Goal: Information Seeking & Learning: Learn about a topic

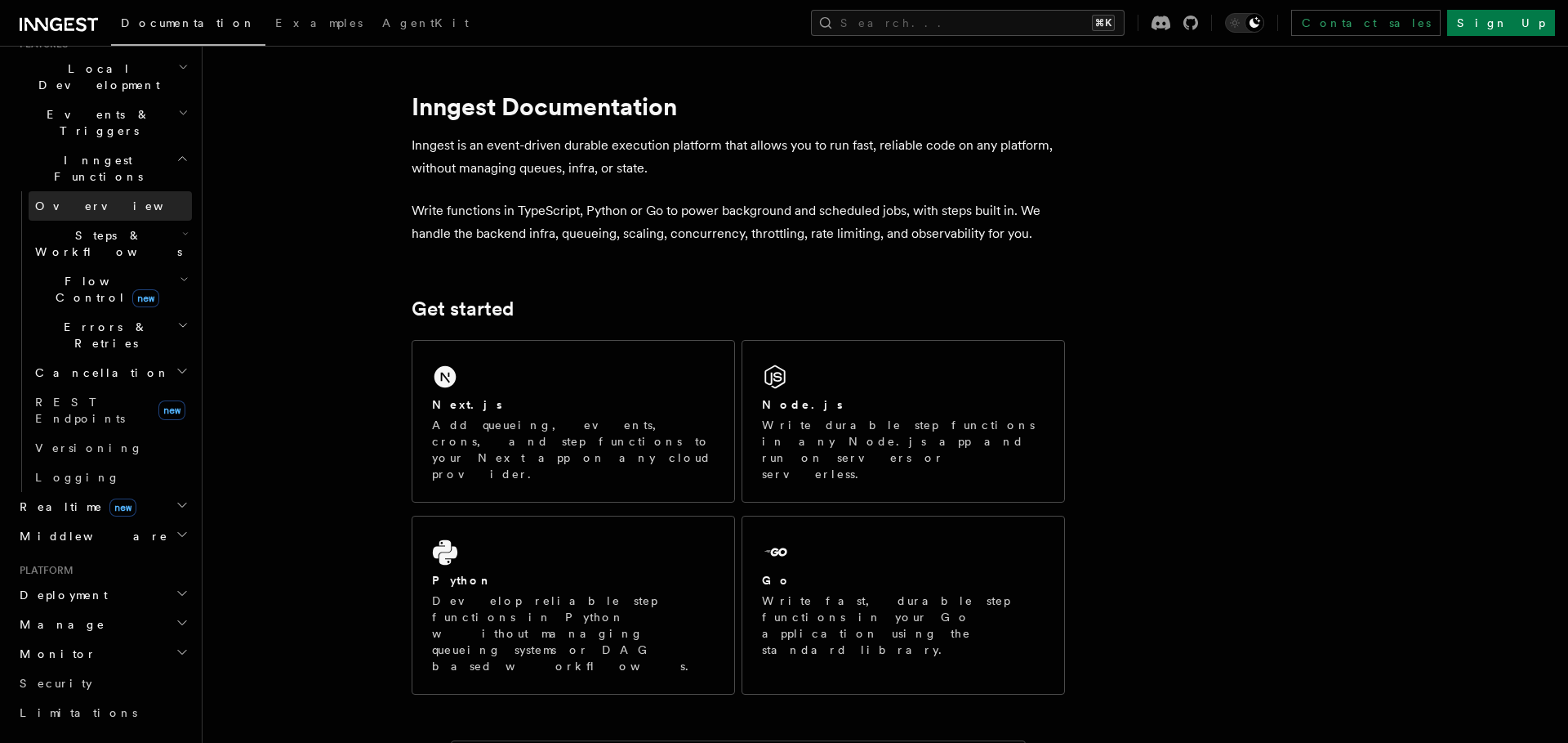
scroll to position [386, 0]
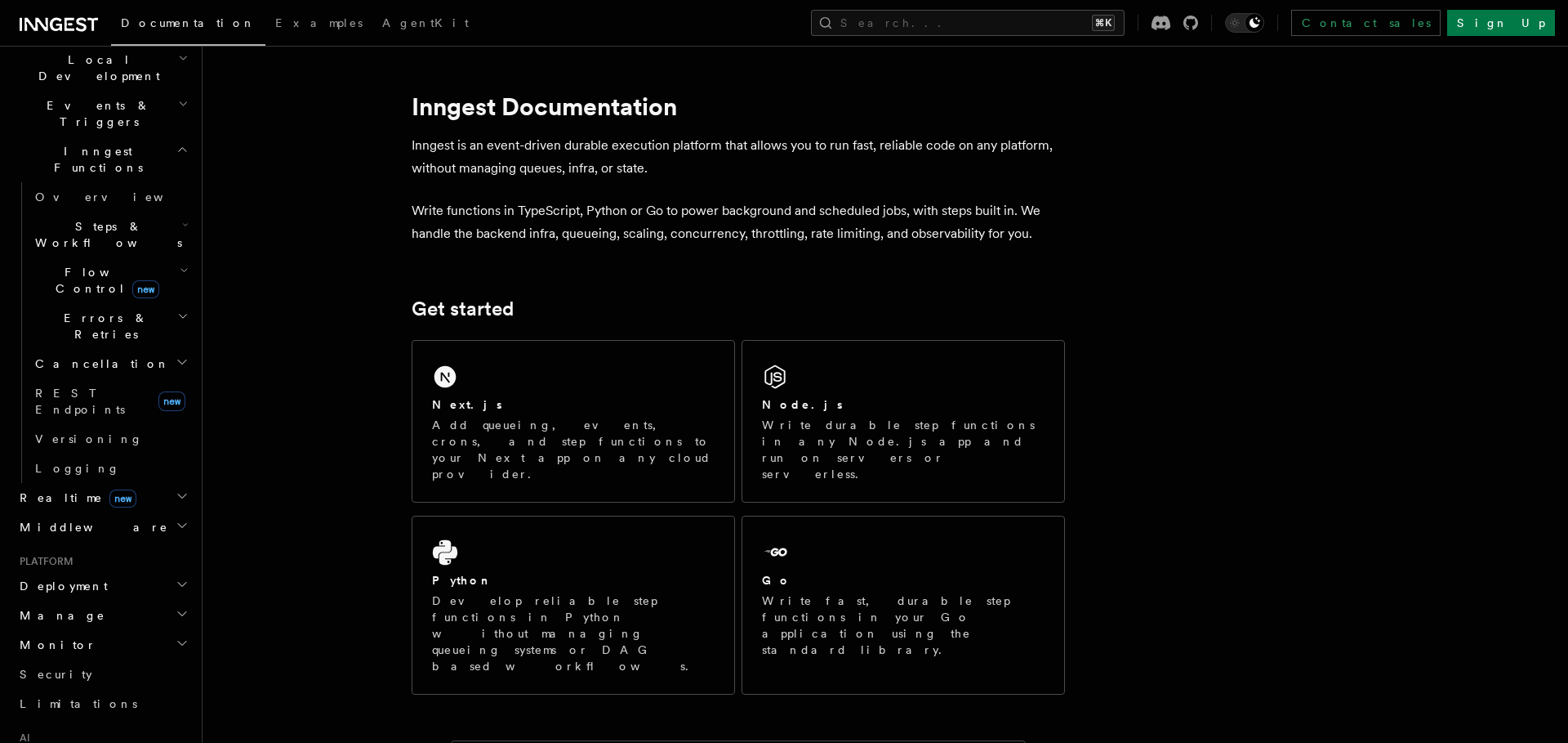
click at [74, 578] on span "Deployment" at bounding box center [60, 586] width 95 height 17
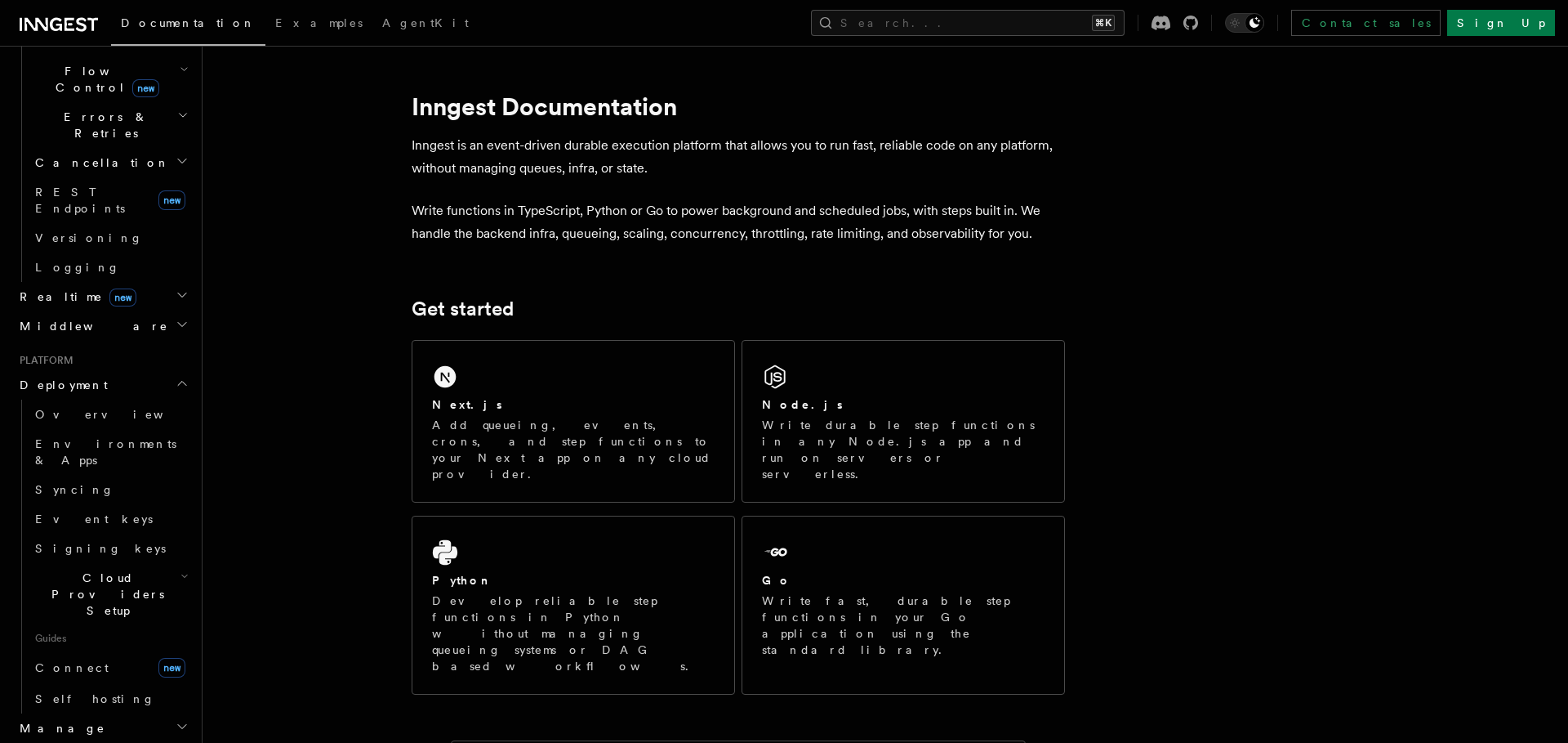
scroll to position [591, 0]
click at [54, 710] on h2 "Manage" at bounding box center [102, 725] width 179 height 30
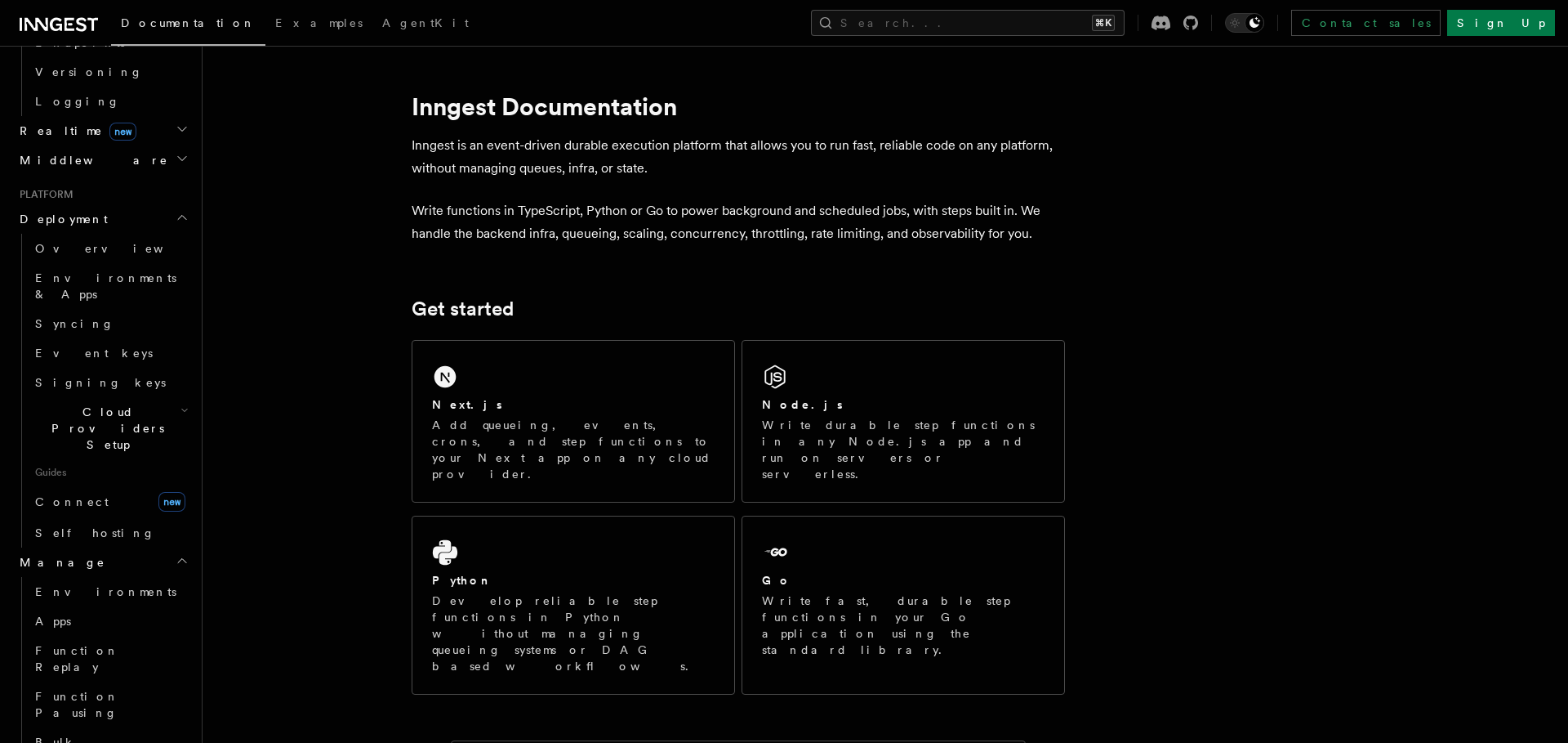
scroll to position [0, 0]
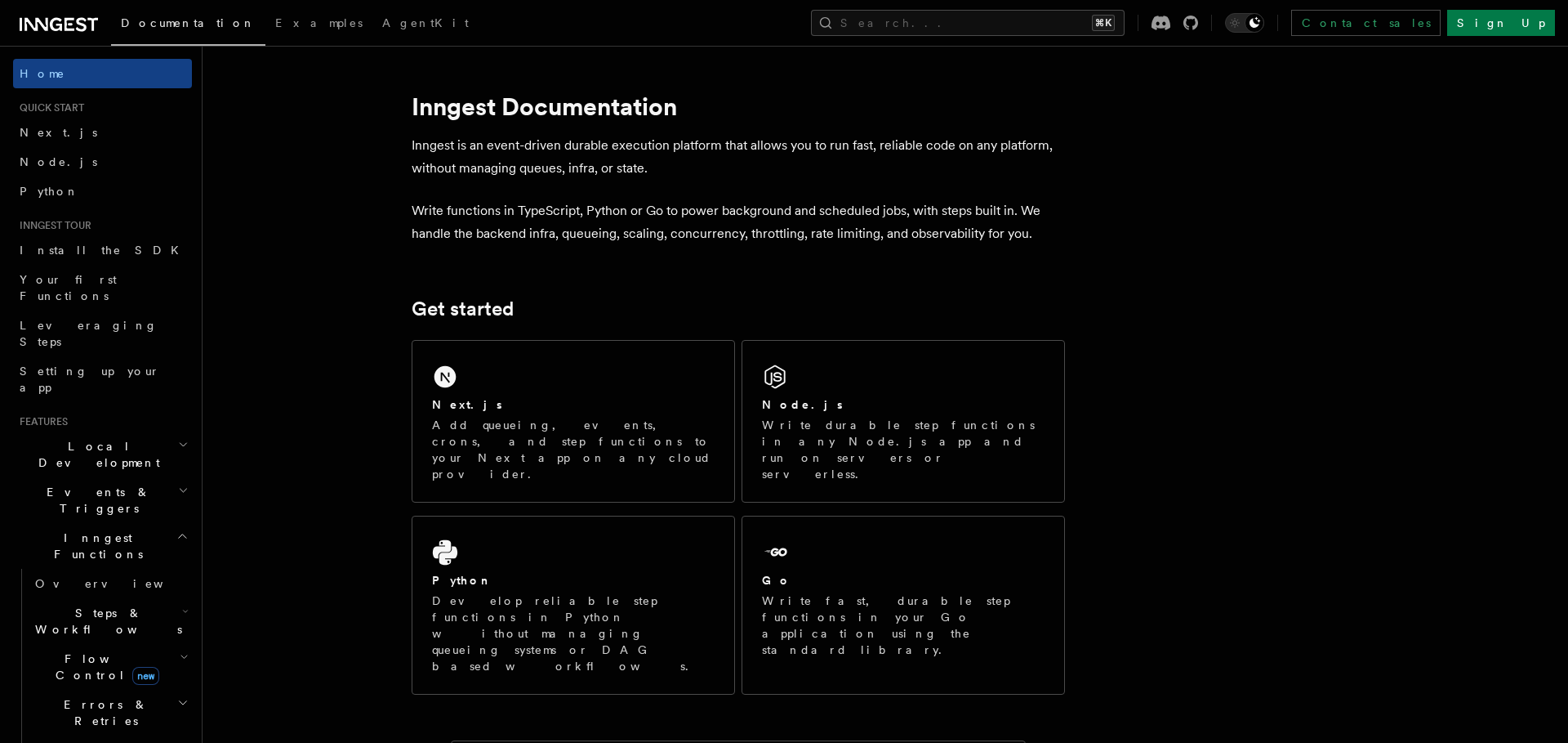
click at [78, 484] on span "Events & Triggers" at bounding box center [96, 500] width 165 height 33
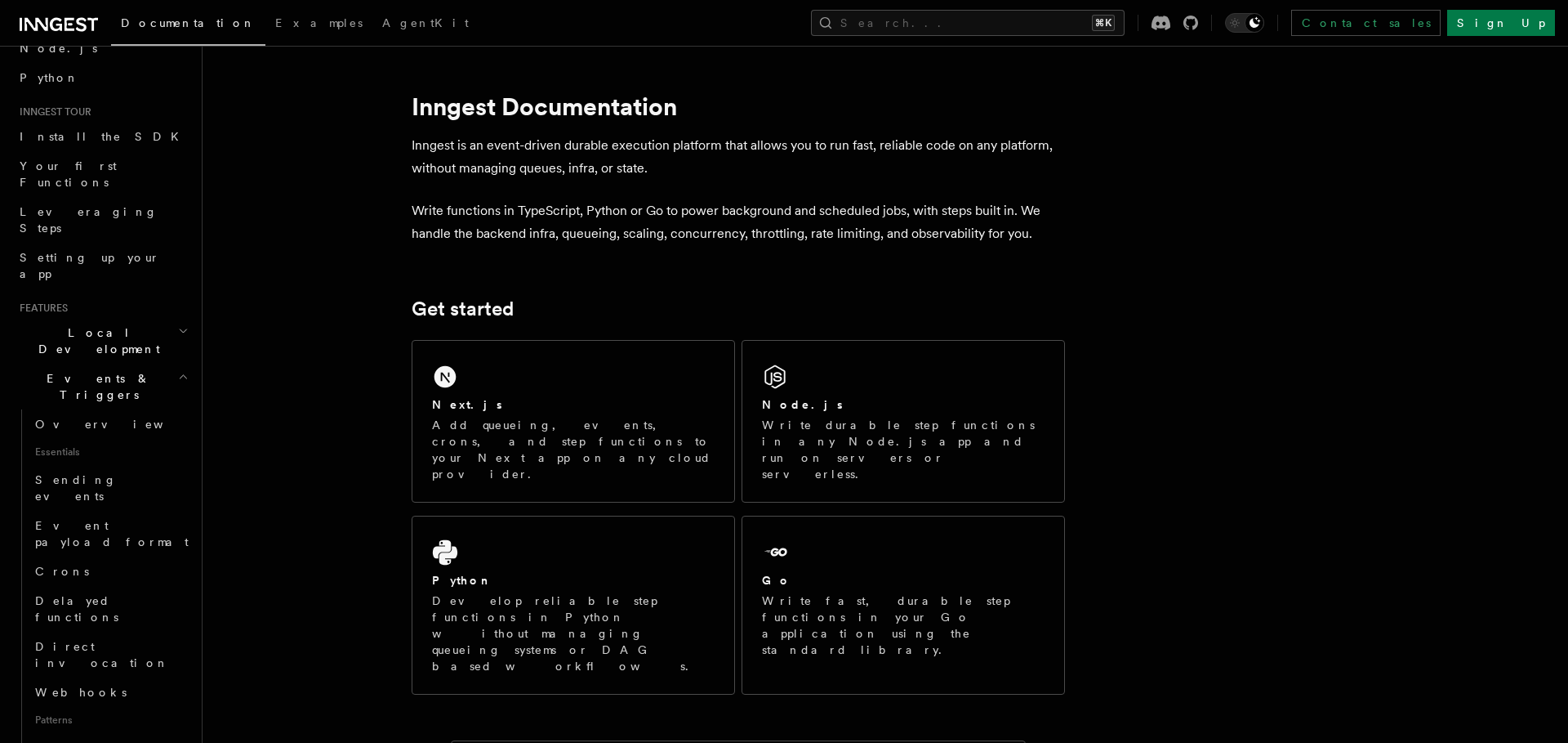
scroll to position [123, 0]
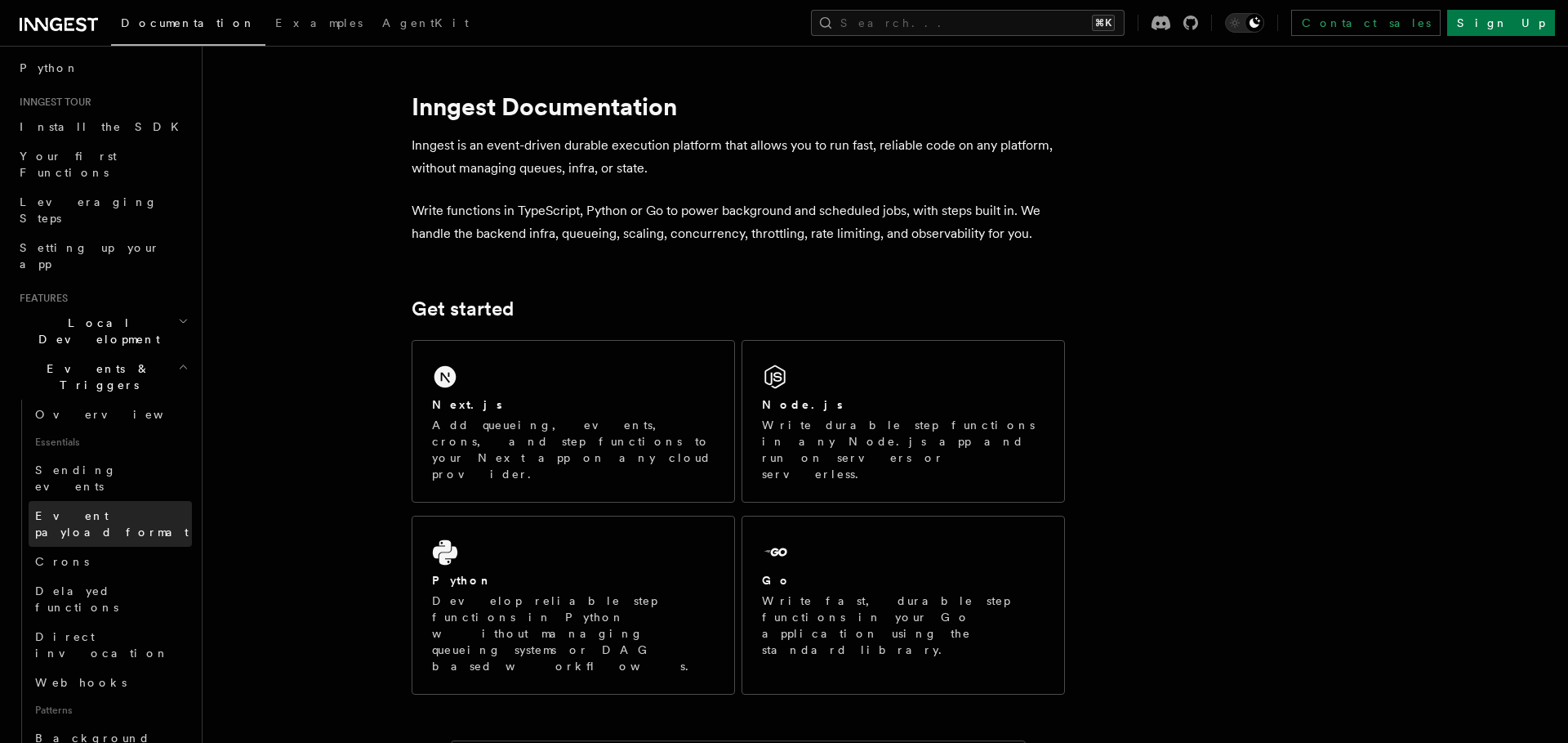
click at [87, 509] on span "Event payload format" at bounding box center [112, 524] width 153 height 30
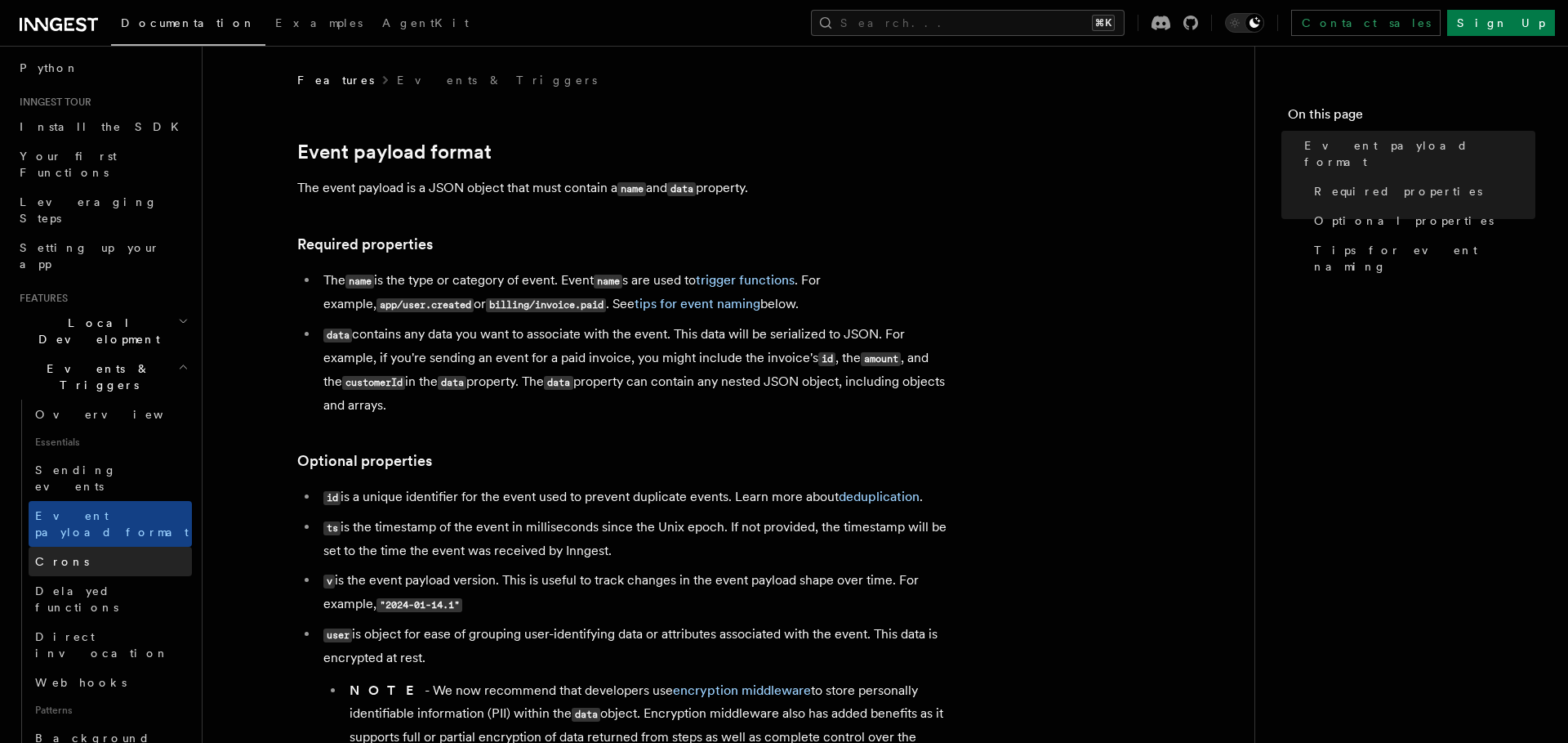
click at [84, 547] on link "Crons" at bounding box center [111, 561] width 163 height 30
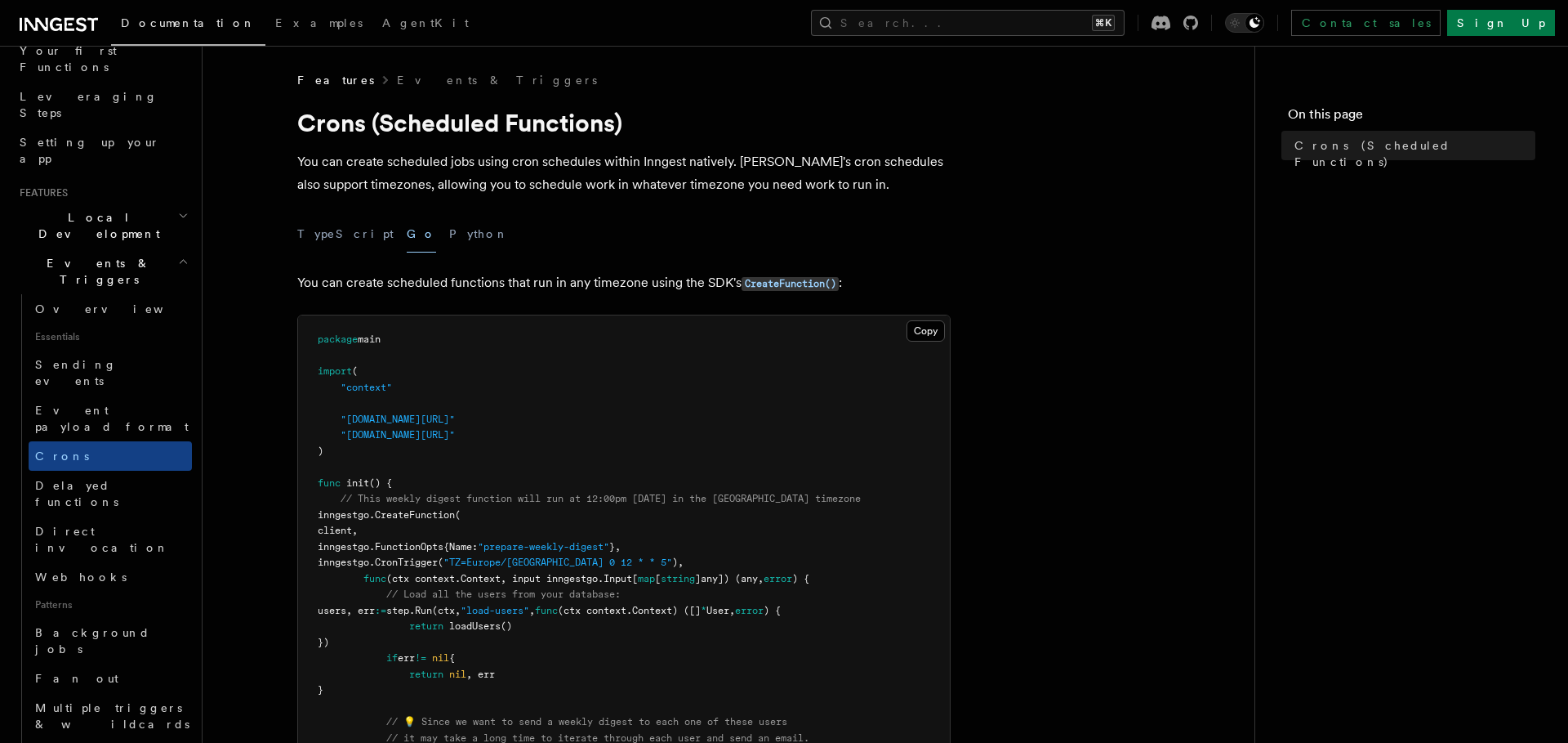
scroll to position [257, 0]
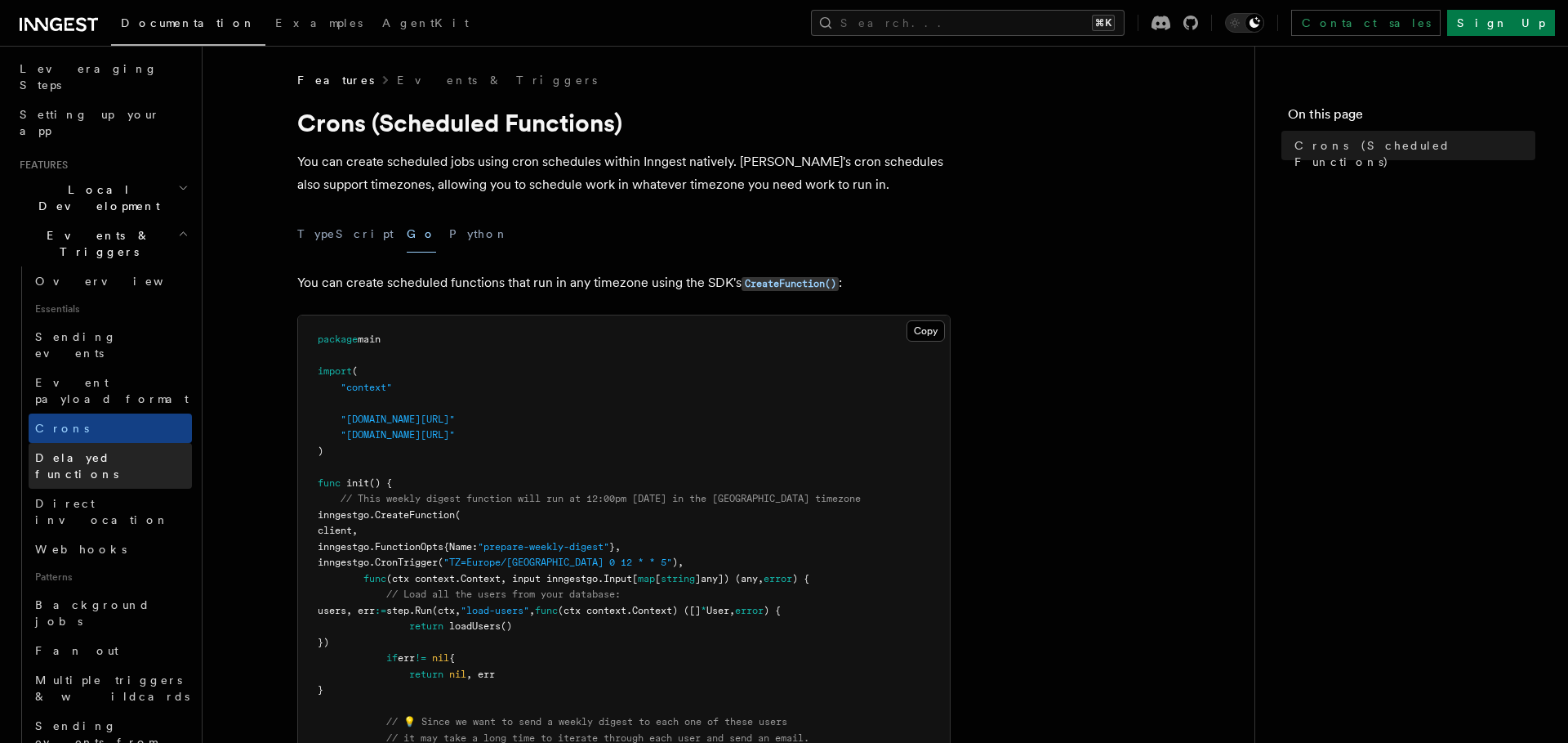
click at [97, 451] on span "Delayed functions" at bounding box center [77, 466] width 83 height 30
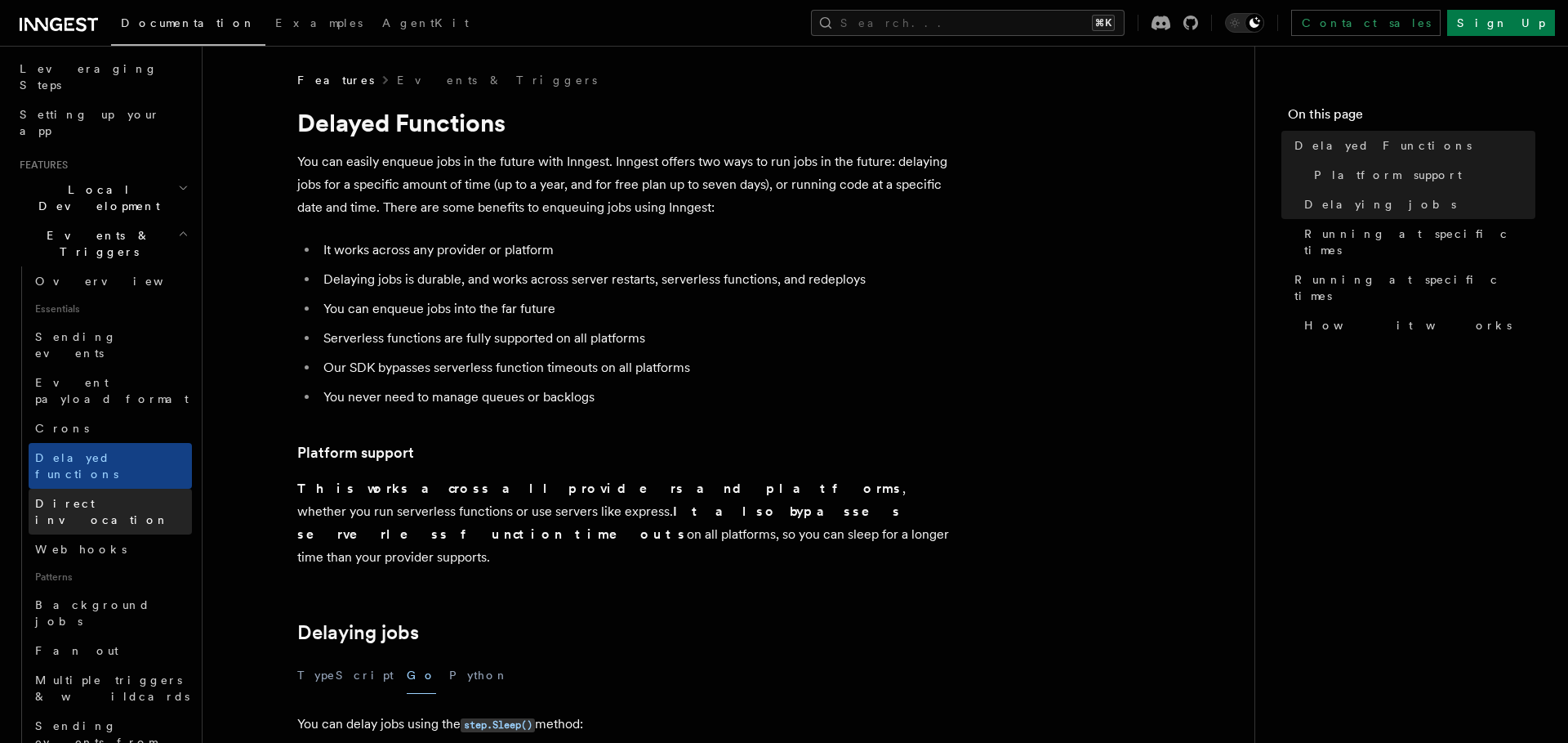
click at [102, 497] on span "Direct invocation" at bounding box center [102, 512] width 134 height 30
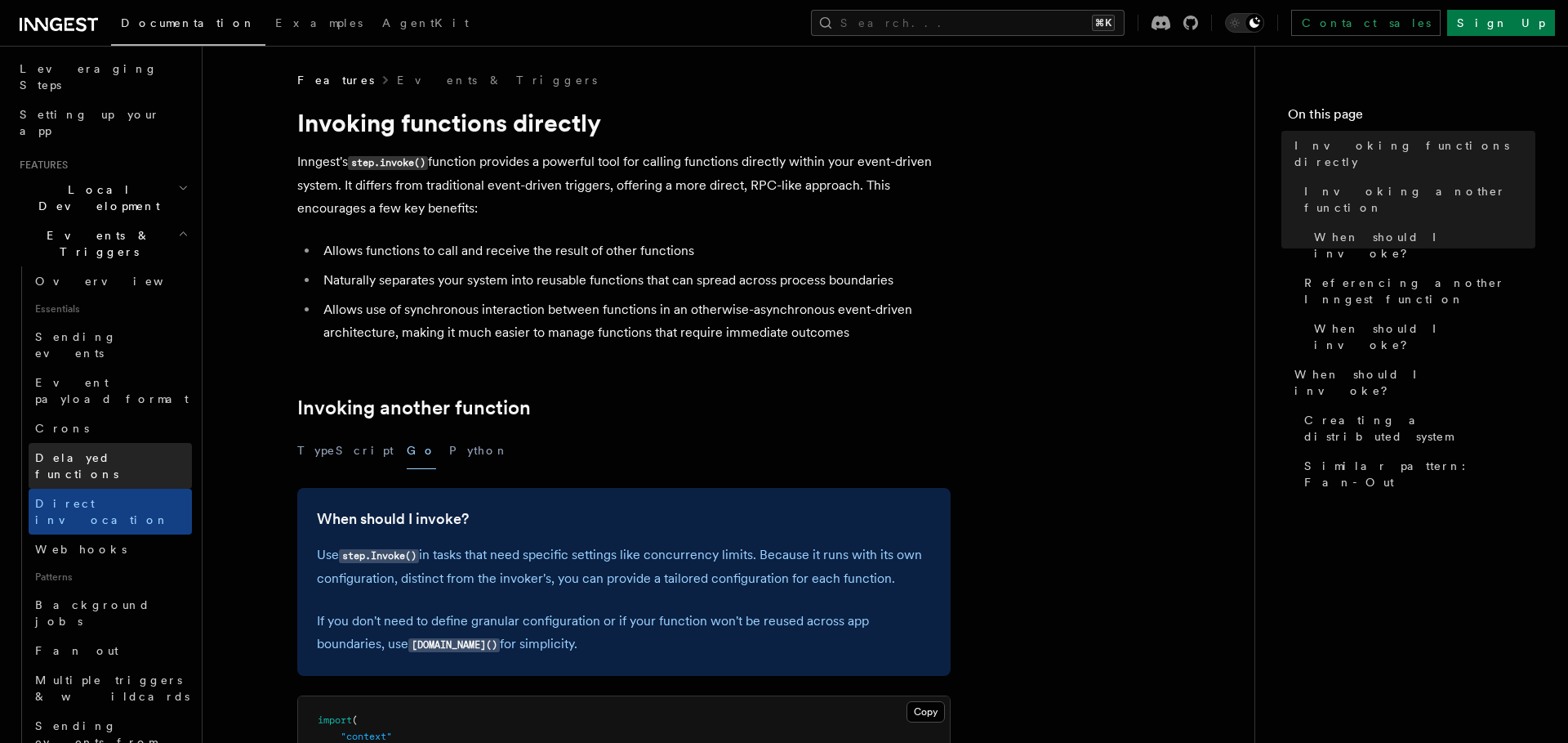
click at [102, 451] on span "Delayed functions" at bounding box center [77, 466] width 83 height 30
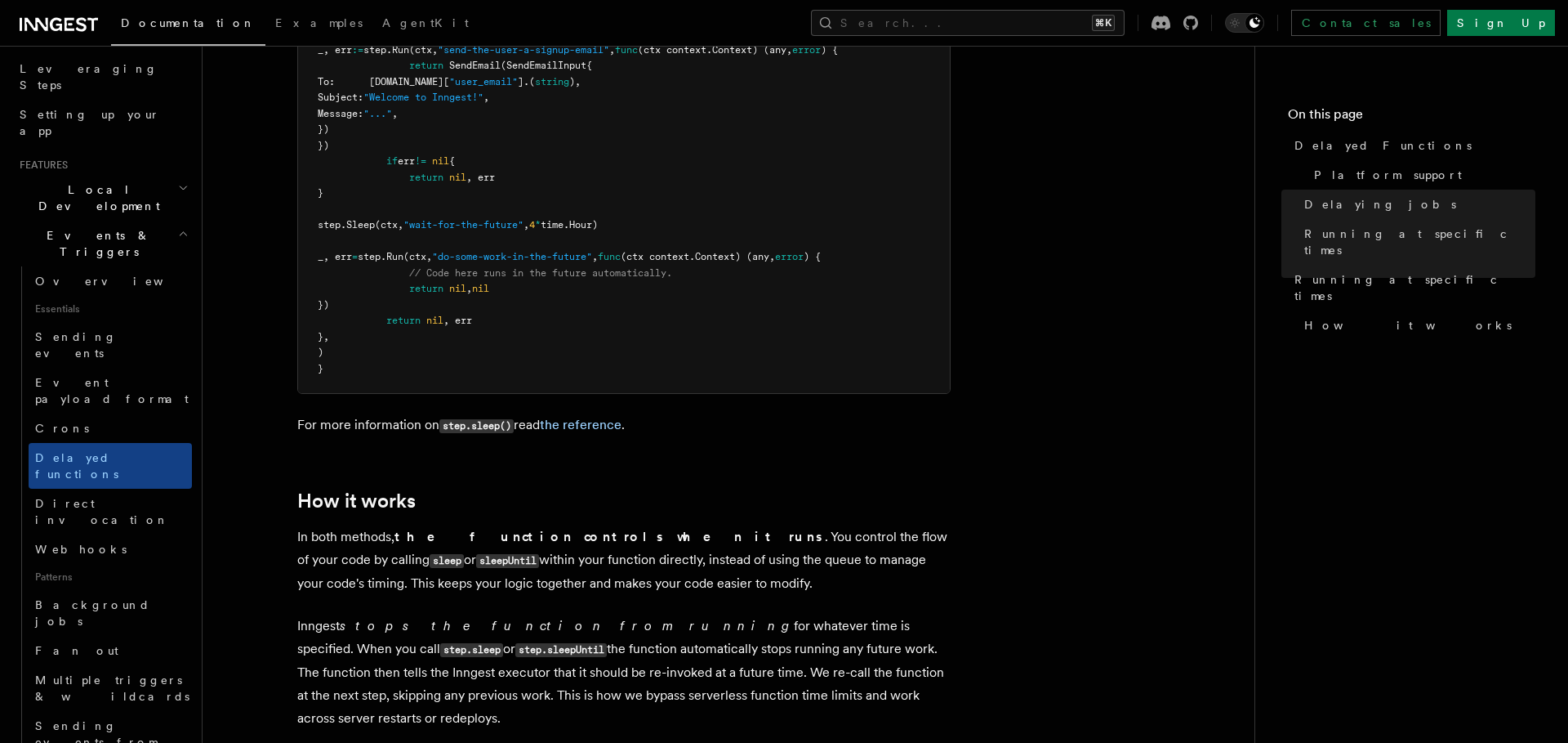
scroll to position [994, 0]
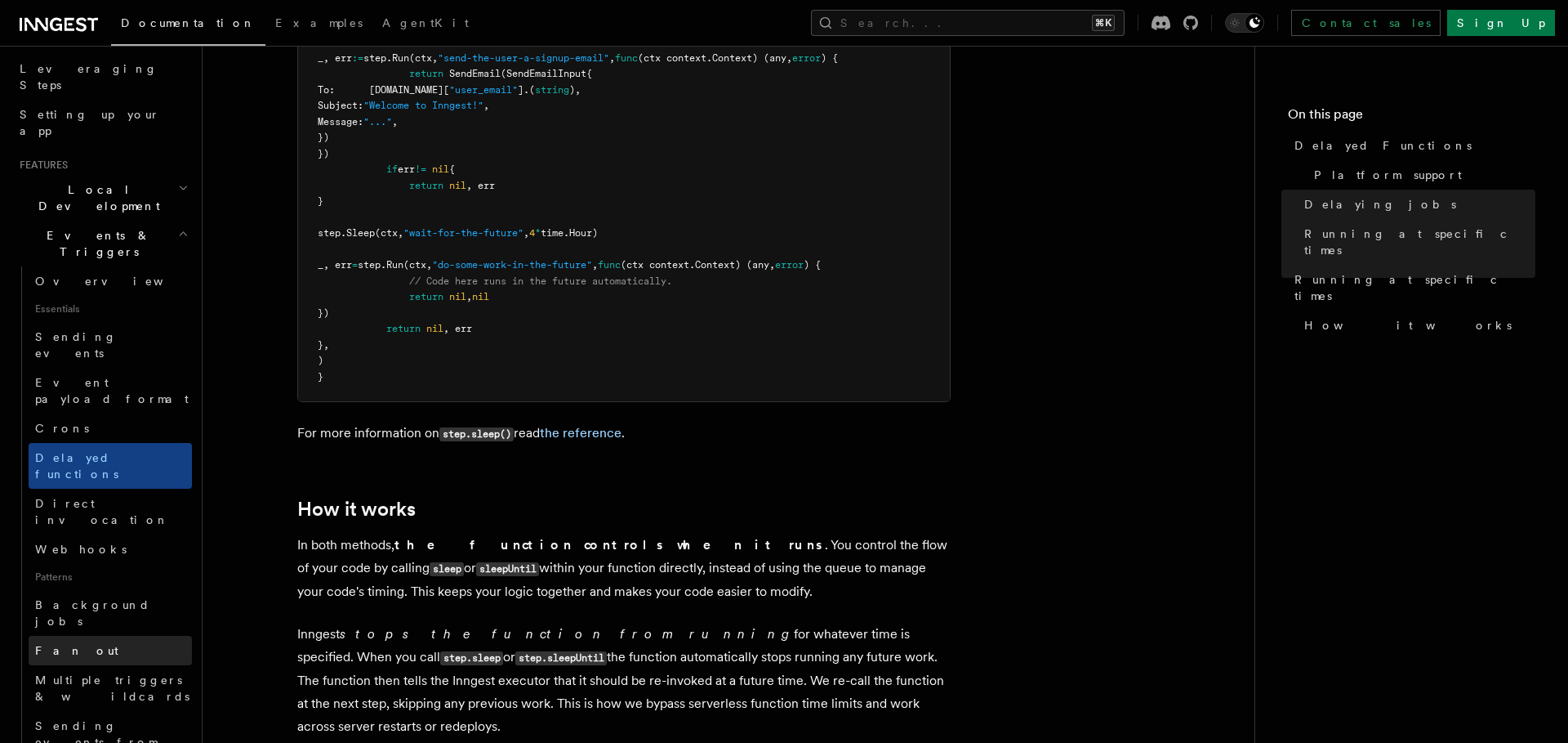
click at [111, 636] on link "Fan out" at bounding box center [111, 651] width 163 height 30
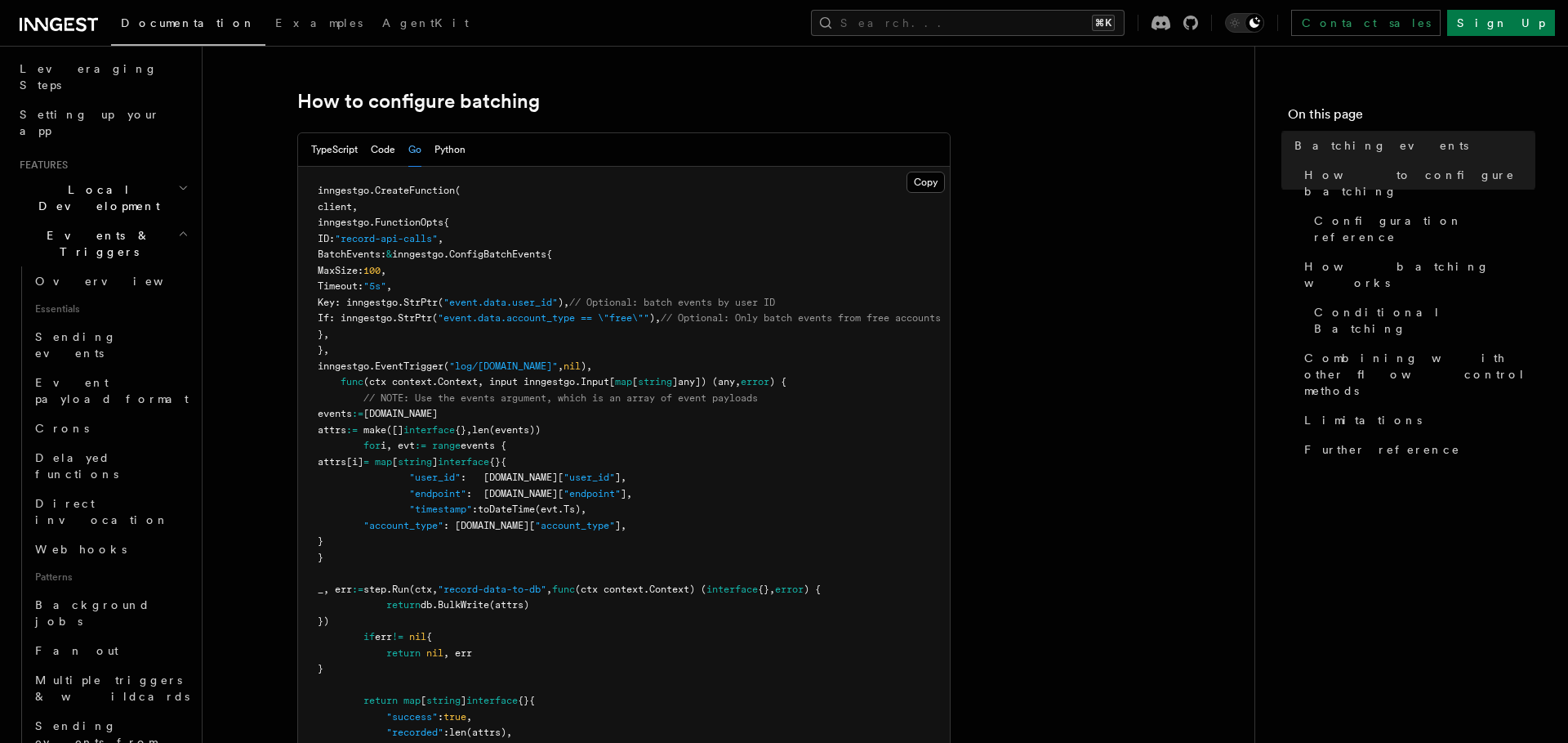
scroll to position [293, 0]
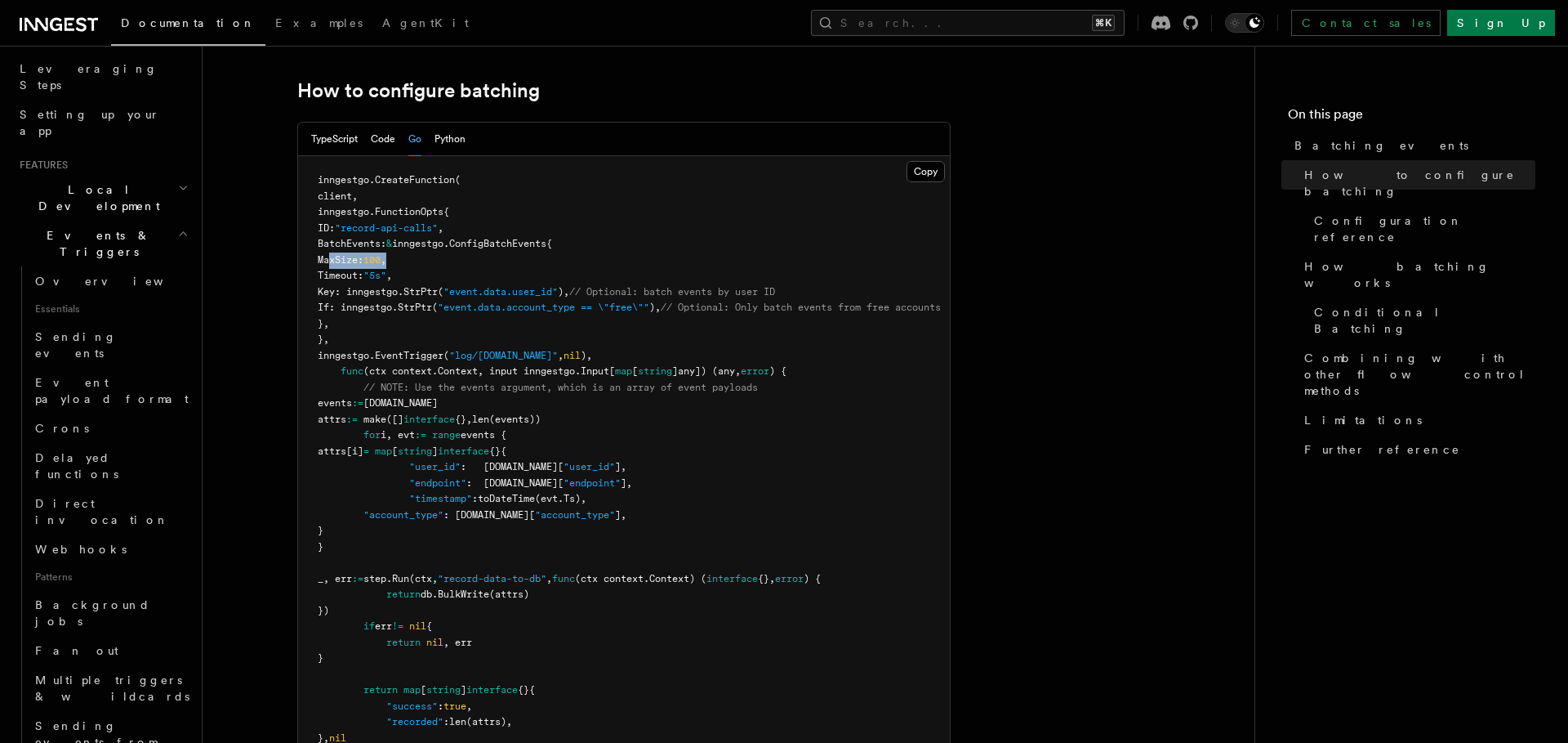
drag, startPoint x: 375, startPoint y: 260, endPoint x: 495, endPoint y: 262, distance: 120.0
click at [496, 262] on pre "inngestgo. CreateFunction ( client, inngestgo.FunctionOpts{ ID: "record-api-cal…" at bounding box center [624, 475] width 652 height 638
click at [495, 262] on pre "inngestgo. CreateFunction ( client, inngestgo.FunctionOpts{ ID: "record-api-cal…" at bounding box center [624, 475] width 652 height 638
click at [386, 279] on span ""5s"" at bounding box center [375, 276] width 23 height 12
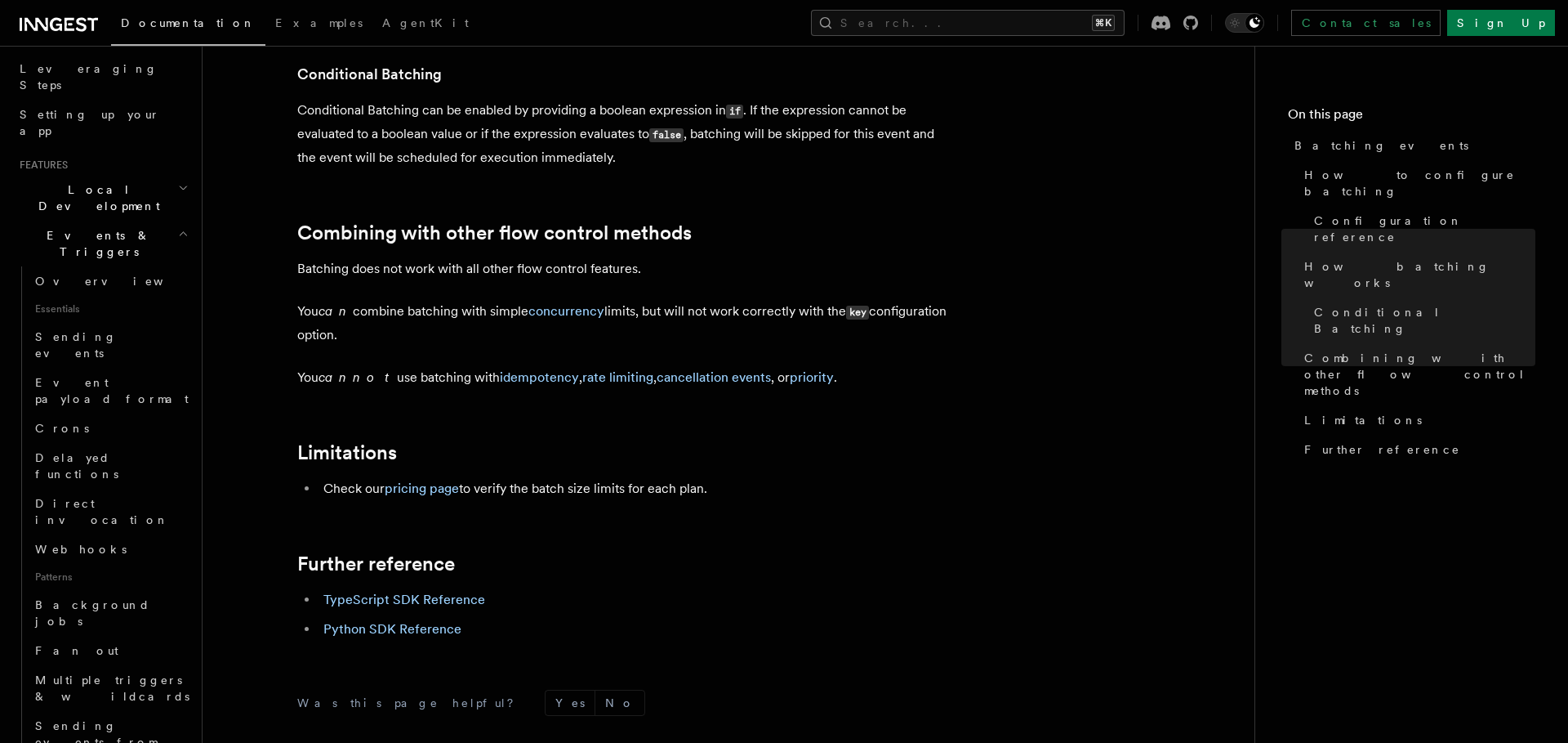
scroll to position [1787, 0]
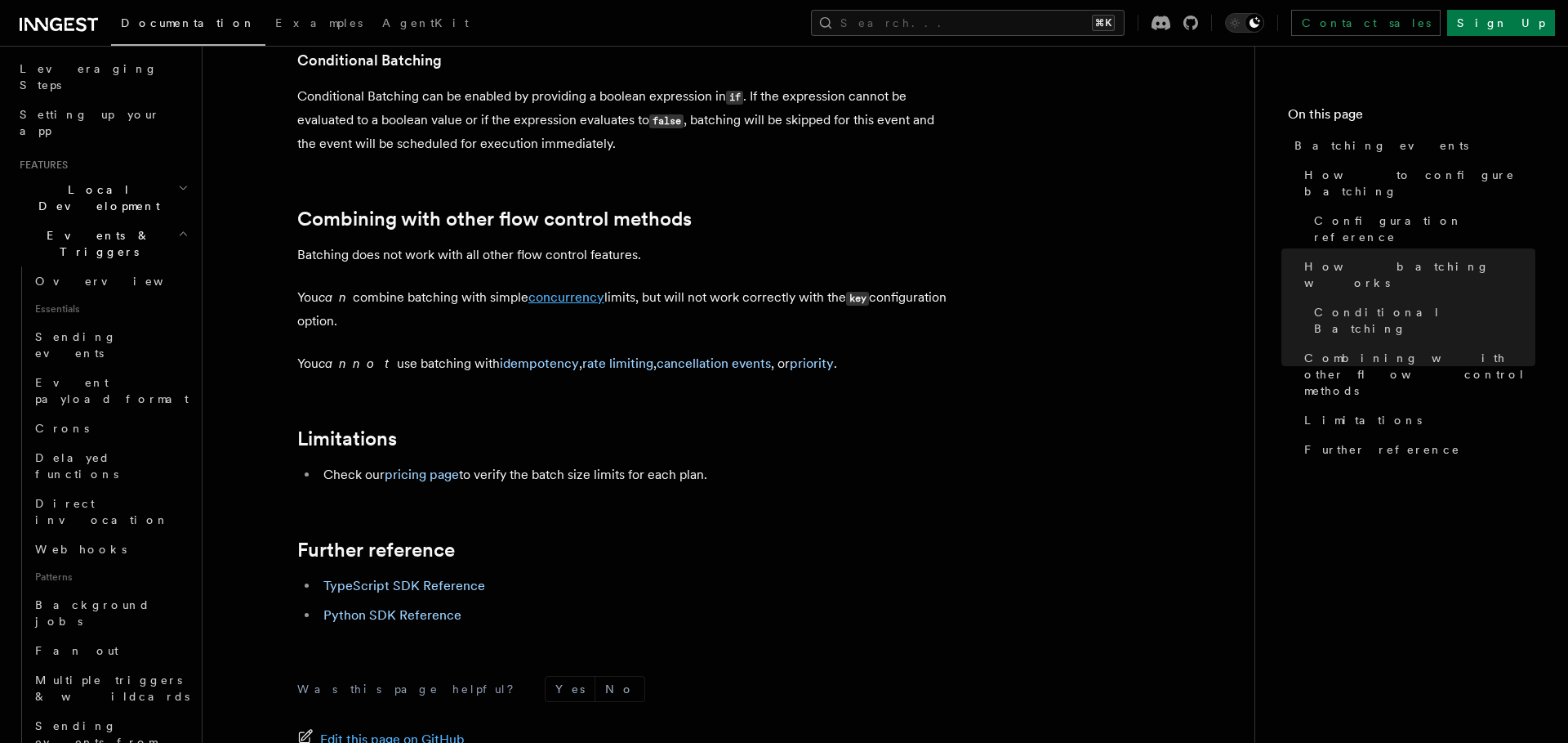
click at [544, 300] on link "concurrency" at bounding box center [566, 296] width 76 height 16
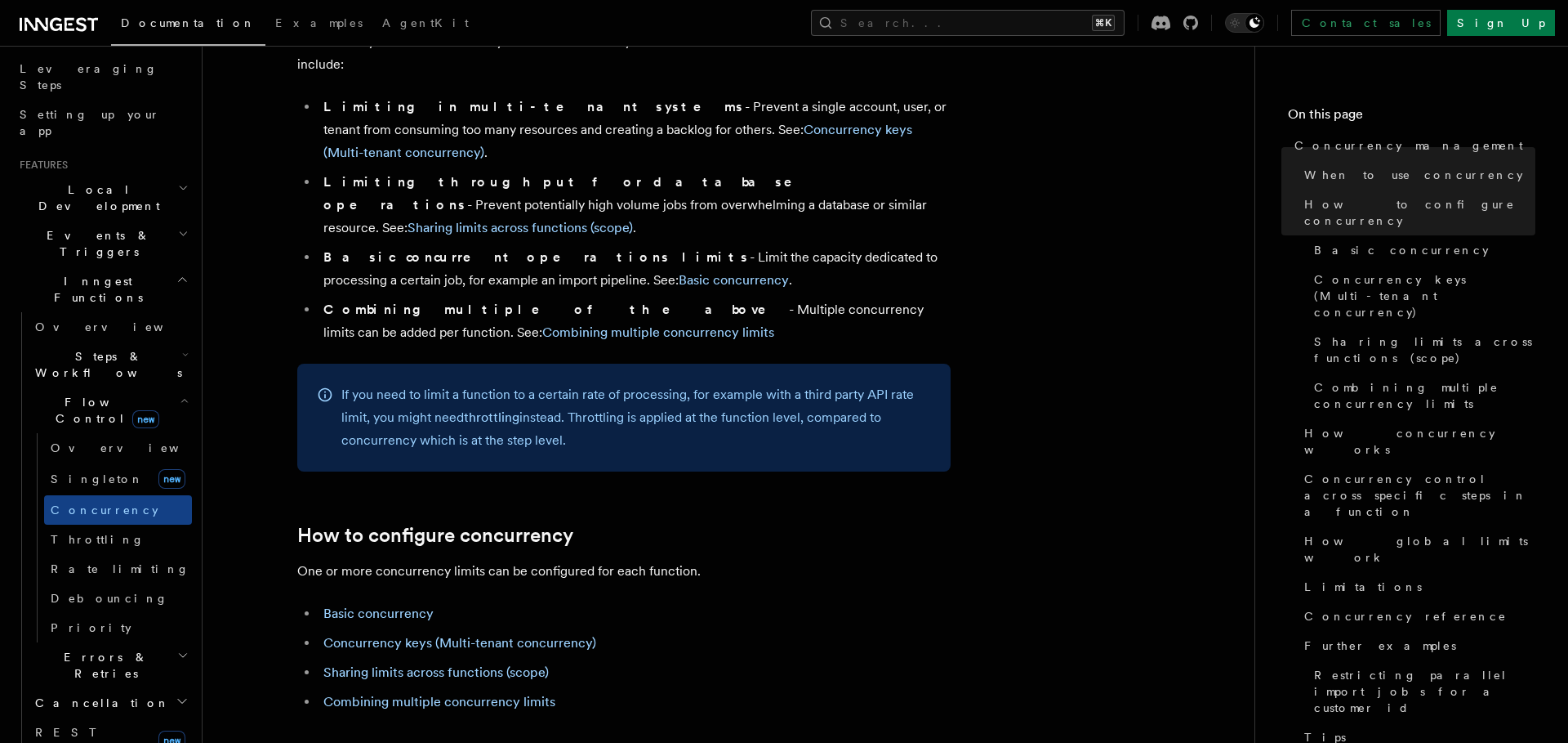
scroll to position [475, 0]
